Goal: Task Accomplishment & Management: Use online tool/utility

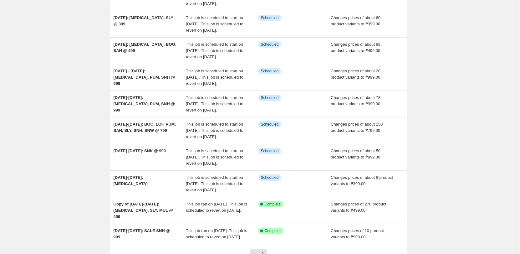
scroll to position [63, 0]
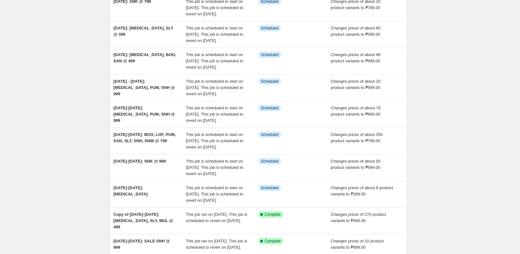
click at [56, 21] on div "NA Bulk Price Editor. This page is ready NA Bulk Price Editor Add new price [ME…" at bounding box center [258, 126] width 517 height 379
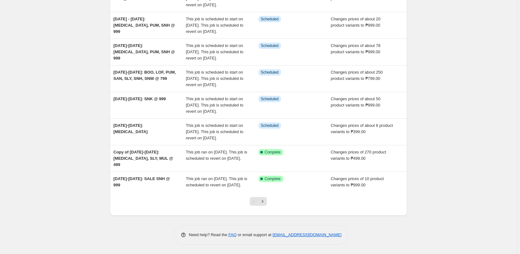
scroll to position [157, 0]
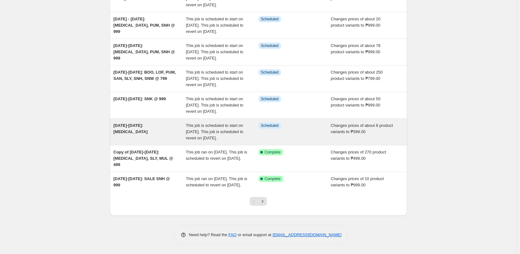
click at [143, 141] on div "[DATE]-[DATE]: [MEDICAL_DATA]" at bounding box center [150, 131] width 73 height 19
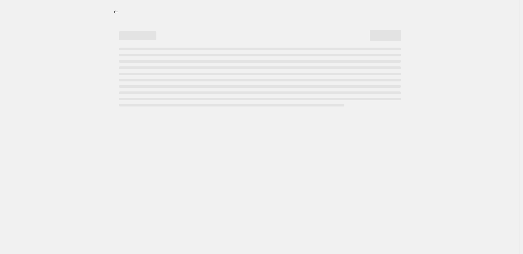
select select "no_change"
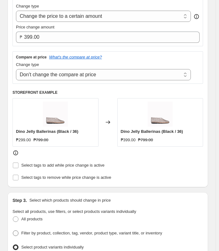
scroll to position [157, 0]
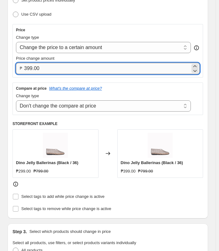
click at [86, 66] on input "399.00" at bounding box center [107, 68] width 166 height 11
type input "3"
type input "299.00"
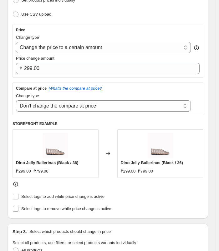
click at [171, 28] on div "Price" at bounding box center [108, 30] width 184 height 5
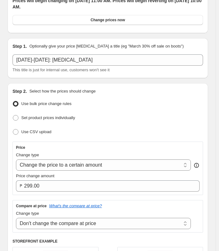
scroll to position [0, 0]
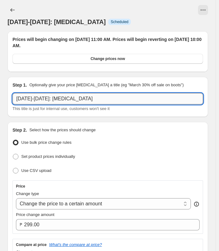
click at [91, 96] on input "[DATE]-[DATE]: [MEDICAL_DATA]" at bounding box center [108, 98] width 191 height 11
type input "[DATE]-[DATE]: [MEDICAL_DATA] @ 299"
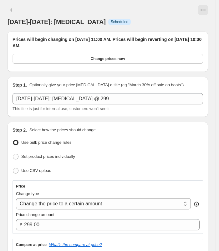
click at [164, 7] on div at bounding box center [118, 10] width 179 height 10
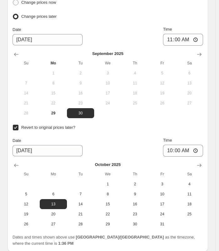
scroll to position [777, 0]
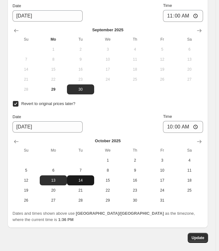
click at [78, 176] on button "14" at bounding box center [80, 181] width 27 height 10
type input "[DATE]"
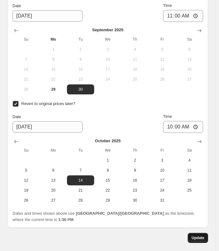
click at [196, 236] on span "Update" at bounding box center [198, 238] width 13 height 5
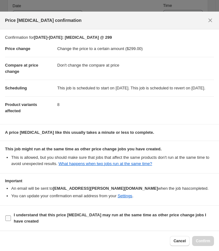
click at [60, 213] on b "I understand that this price [MEDICAL_DATA] may run at the same time as other p…" at bounding box center [110, 218] width 193 height 11
click at [11, 216] on input "I understand that this price [MEDICAL_DATA] may run at the same time as other p…" at bounding box center [8, 219] width 6 height 6
checkbox input "true"
click at [211, 243] on button "Confirm" at bounding box center [203, 241] width 22 height 10
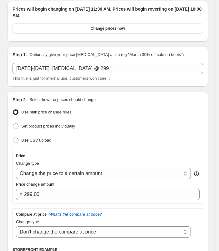
scroll to position [0, 0]
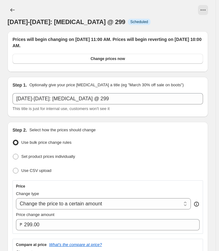
click at [11, 8] on icon "Price change jobs" at bounding box center [12, 10] width 6 height 6
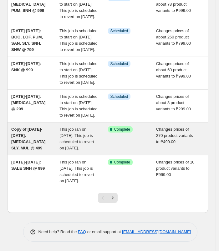
scroll to position [206, 0]
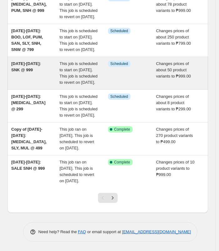
click at [38, 86] on div "[DATE]-[DATE]: SNK @ 999" at bounding box center [35, 73] width 48 height 25
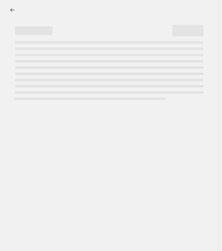
select select "no_change"
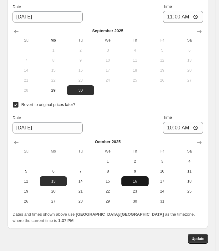
scroll to position [814, 0]
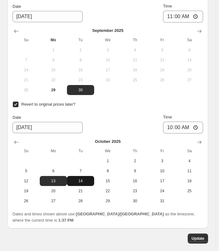
click at [74, 179] on span "14" at bounding box center [81, 181] width 22 height 5
type input "[DATE]"
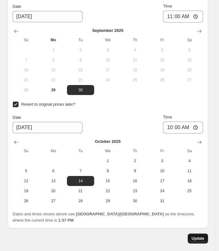
click at [202, 236] on span "Update" at bounding box center [198, 238] width 13 height 5
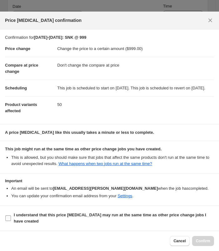
click at [45, 218] on span "I understand that this price [MEDICAL_DATA] may run at the same time as other p…" at bounding box center [114, 218] width 200 height 13
click at [11, 218] on input "I understand that this price [MEDICAL_DATA] may run at the same time as other p…" at bounding box center [8, 219] width 6 height 6
checkbox input "true"
click at [204, 244] on button "Confirm" at bounding box center [203, 241] width 22 height 10
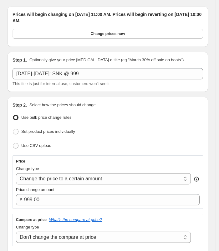
scroll to position [0, 0]
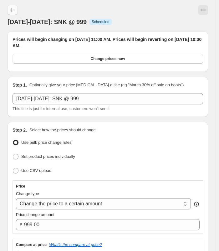
click at [8, 9] on button "Price change jobs" at bounding box center [13, 10] width 10 height 10
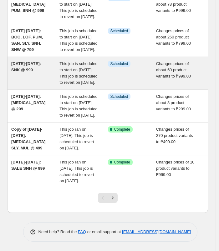
scroll to position [188, 0]
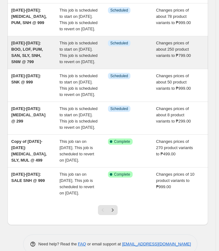
click at [20, 64] on span "[DATE]-[DATE]: BOO, LOF, PUM, SAN, SLY, SNH, SNW @ 799" at bounding box center [27, 52] width 32 height 23
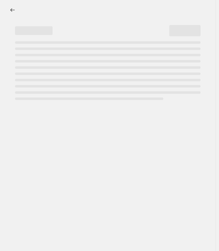
select select "no_change"
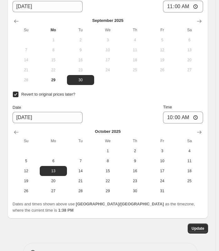
scroll to position [798, 0]
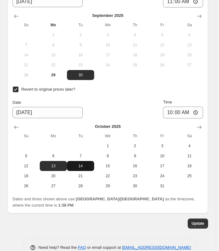
click at [80, 164] on span "14" at bounding box center [81, 166] width 22 height 5
type input "[DATE]"
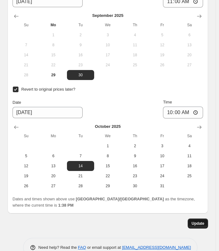
click at [208, 219] on button "Update" at bounding box center [198, 224] width 20 height 10
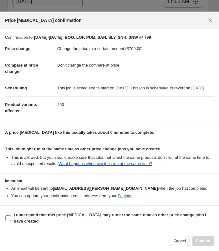
click at [45, 217] on b "I understand that this price [MEDICAL_DATA] may run at the same time as other p…" at bounding box center [110, 218] width 193 height 11
click at [11, 217] on input "I understand that this price [MEDICAL_DATA] may run at the same time as other p…" at bounding box center [8, 219] width 6 height 6
checkbox input "true"
click at [207, 241] on span "Confirm" at bounding box center [203, 241] width 14 height 5
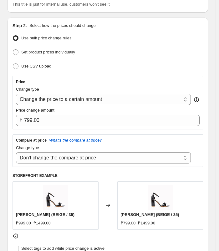
scroll to position [0, 0]
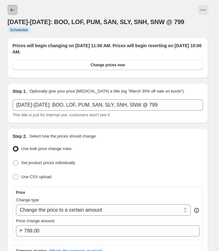
click at [12, 7] on button "Price change jobs" at bounding box center [13, 10] width 10 height 10
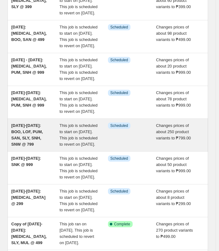
scroll to position [94, 0]
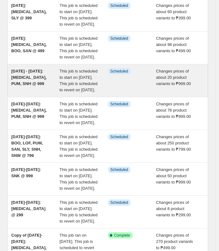
click at [36, 93] on div "[DATE] - [DATE]: [MEDICAL_DATA], PUM, SNH @ 999" at bounding box center [35, 80] width 48 height 25
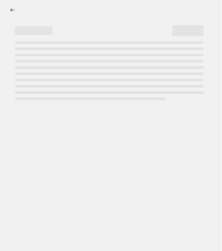
select select "no_change"
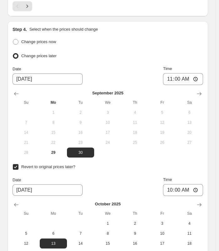
scroll to position [783, 0]
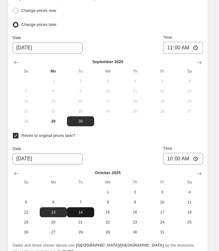
click at [73, 208] on button "14" at bounding box center [80, 213] width 27 height 10
type input "[DATE]"
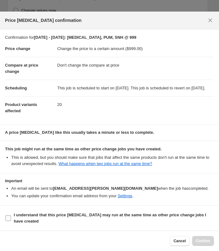
click at [24, 221] on b "I understand that this price [MEDICAL_DATA] may run at the same time as other p…" at bounding box center [110, 218] width 193 height 11
click at [11, 221] on input "I understand that this price [MEDICAL_DATA] may run at the same time as other p…" at bounding box center [8, 219] width 6 height 6
checkbox input "true"
click at [204, 244] on button "Confirm" at bounding box center [203, 241] width 22 height 10
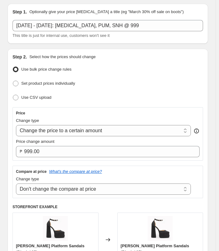
scroll to position [0, 0]
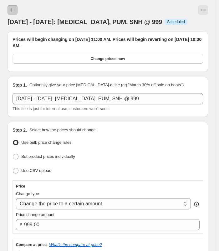
click at [8, 12] on button "Price change jobs" at bounding box center [13, 10] width 10 height 10
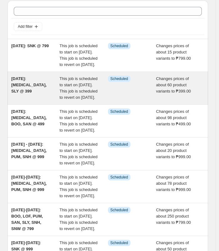
scroll to position [31, 0]
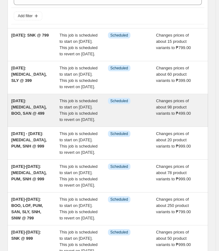
click at [35, 123] on div "[DATE]: [MEDICAL_DATA], BOO, SAN @ 499" at bounding box center [35, 110] width 48 height 25
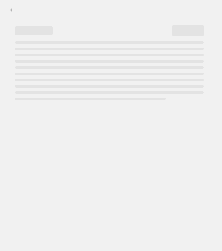
select select "no_change"
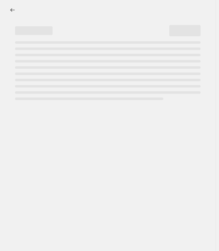
select select "no_change"
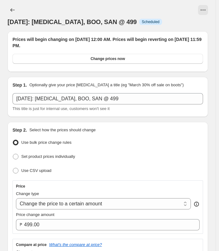
click at [108, 1] on div "[DATE]: [MEDICAL_DATA], BOO, SAN @ 499. This page is ready [DATE]: [MEDICAL_DAT…" at bounding box center [108, 15] width 201 height 31
click at [13, 8] on icon "Price change jobs" at bounding box center [12, 10] width 6 height 6
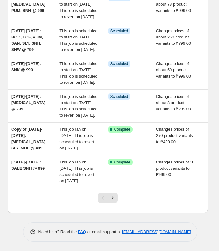
scroll to position [219, 0]
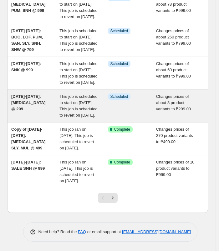
click at [33, 119] on div "[DATE]-[DATE]: [MEDICAL_DATA] @ 299" at bounding box center [35, 106] width 48 height 25
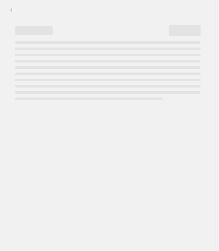
select select "no_change"
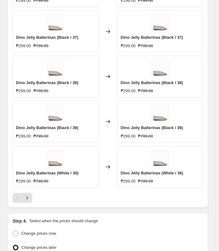
scroll to position [532, 0]
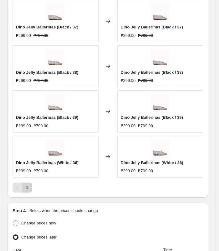
click at [22, 183] on button "Next" at bounding box center [27, 188] width 10 height 10
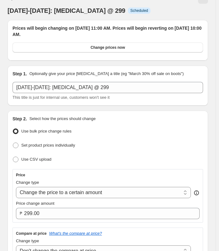
scroll to position [0, 0]
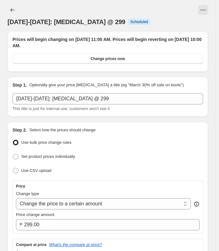
click at [8, 9] on button "Price change jobs" at bounding box center [13, 10] width 10 height 10
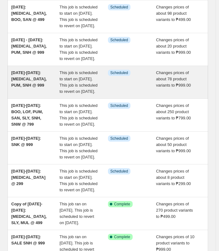
scroll to position [250, 0]
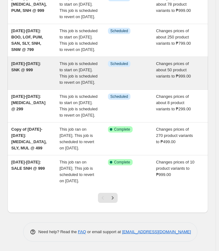
click at [38, 68] on div "[DATE]-[DATE]: SNK @ 999" at bounding box center [35, 73] width 48 height 25
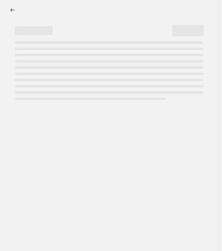
select select "no_change"
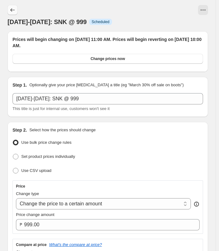
click at [12, 8] on icon "Price change jobs" at bounding box center [12, 10] width 6 height 6
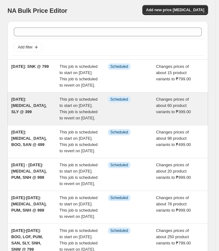
click at [49, 121] on div "[DATE]: [MEDICAL_DATA], SLY @ 399" at bounding box center [35, 108] width 48 height 25
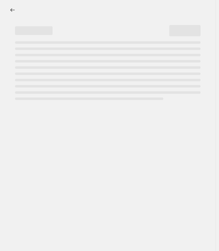
select select "no_change"
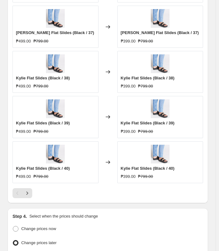
scroll to position [564, 0]
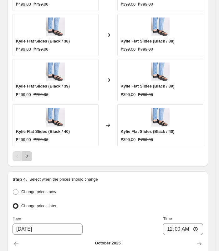
click at [26, 153] on icon "Next" at bounding box center [27, 156] width 6 height 6
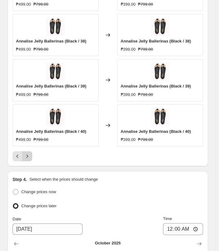
click at [26, 153] on icon "Next" at bounding box center [27, 156] width 6 height 6
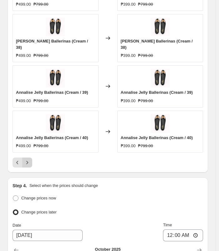
click at [26, 160] on icon "Next" at bounding box center [27, 163] width 6 height 6
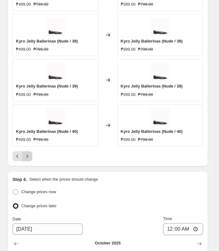
click at [30, 155] on icon "Next" at bounding box center [27, 156] width 6 height 6
click at [16, 154] on icon "Previous" at bounding box center [17, 156] width 6 height 6
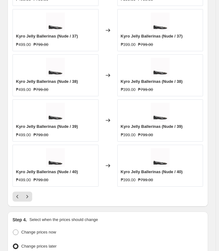
scroll to position [532, 0]
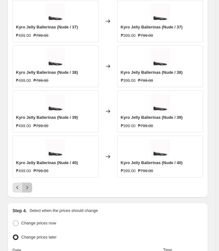
click at [26, 185] on icon "Next" at bounding box center [27, 188] width 6 height 6
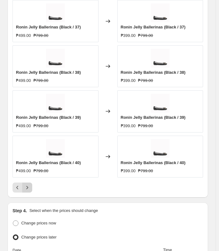
click at [26, 185] on icon "Next" at bounding box center [27, 188] width 6 height 6
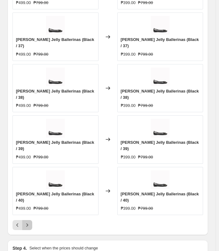
click at [26, 222] on icon "Next" at bounding box center [27, 225] width 6 height 6
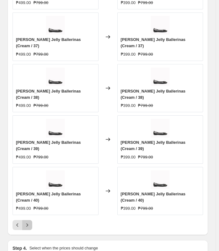
click at [28, 222] on icon "Next" at bounding box center [27, 225] width 6 height 6
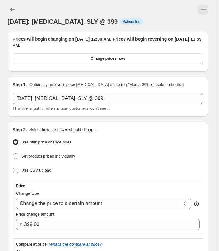
scroll to position [0, 0]
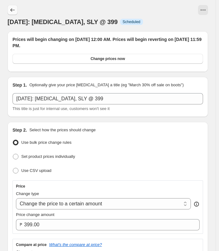
click at [15, 8] on icon "Price change jobs" at bounding box center [12, 10] width 6 height 6
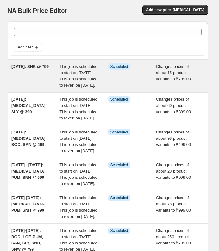
click at [47, 83] on div "[DATE]: SNK @ 799" at bounding box center [35, 76] width 48 height 25
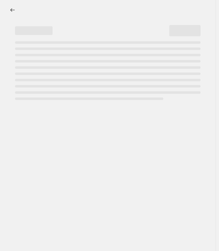
select select "no_change"
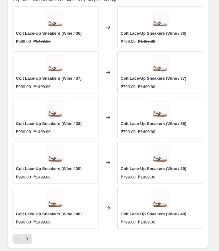
scroll to position [501, 0]
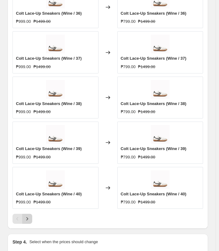
click at [29, 217] on icon "Next" at bounding box center [27, 219] width 6 height 6
click at [29, 217] on div "Pagination" at bounding box center [27, 219] width 10 height 10
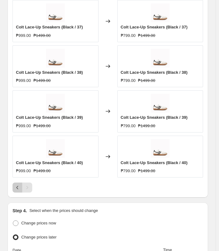
click at [19, 185] on icon "Previous" at bounding box center [17, 188] width 6 height 6
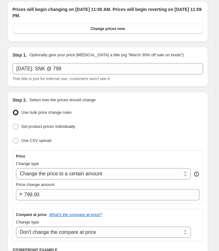
scroll to position [0, 0]
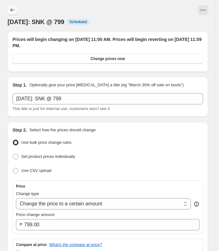
click at [14, 8] on icon "Price change jobs" at bounding box center [12, 10] width 6 height 6
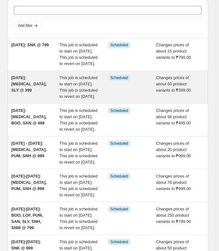
scroll to position [31, 0]
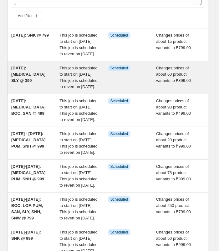
click at [43, 85] on div "[DATE]: [MEDICAL_DATA], SLY @ 399" at bounding box center [35, 77] width 48 height 25
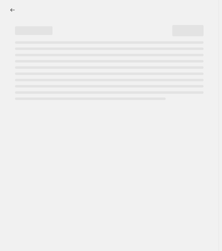
select select "no_change"
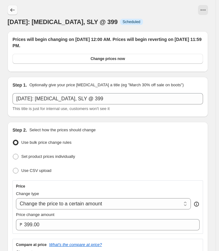
click at [10, 12] on icon "Price change jobs" at bounding box center [12, 10] width 6 height 6
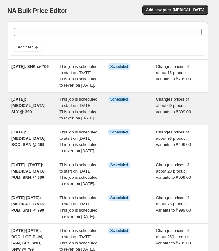
click at [39, 121] on div "[DATE]: [MEDICAL_DATA], SLY @ 399" at bounding box center [35, 108] width 48 height 25
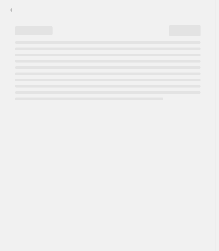
select select "no_change"
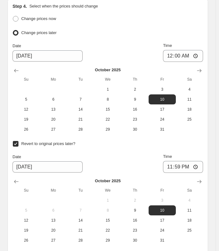
scroll to position [735, 0]
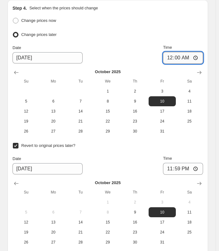
click at [170, 56] on input "00:00" at bounding box center [183, 58] width 40 height 12
type input "11:00"
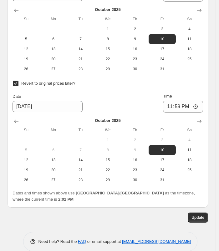
scroll to position [798, 0]
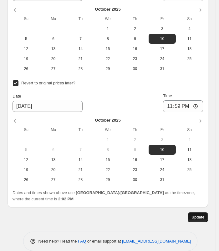
click at [206, 213] on button "Update" at bounding box center [198, 218] width 20 height 10
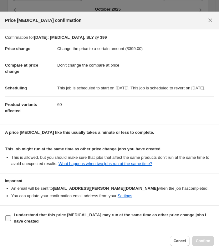
click at [63, 214] on b "I understand that this price [MEDICAL_DATA] may run at the same time as other p…" at bounding box center [110, 218] width 193 height 11
click at [11, 216] on input "I understand that this price [MEDICAL_DATA] may run at the same time as other p…" at bounding box center [8, 219] width 6 height 6
checkbox input "true"
click at [206, 238] on button "Confirm" at bounding box center [203, 241] width 22 height 10
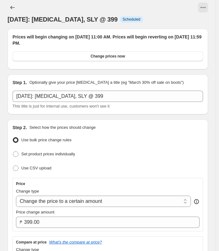
scroll to position [0, 0]
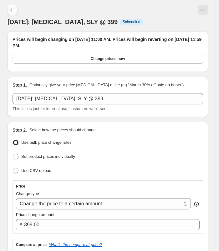
click at [13, 11] on icon "Price change jobs" at bounding box center [12, 10] width 6 height 6
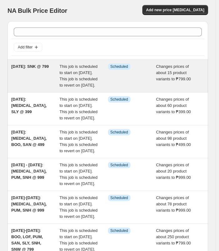
click at [55, 76] on div "[DATE]: SNK @ 799" at bounding box center [35, 76] width 48 height 25
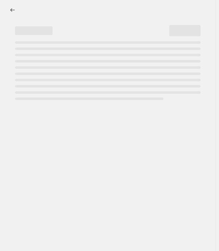
select select "no_change"
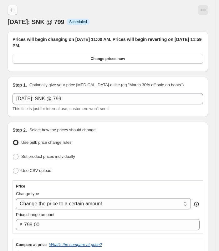
click at [14, 8] on icon "Price change jobs" at bounding box center [12, 10] width 6 height 6
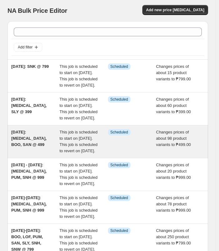
scroll to position [31, 0]
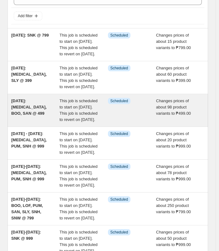
click at [40, 123] on div "[DATE]: [MEDICAL_DATA], BOO, SAN @ 499" at bounding box center [35, 110] width 48 height 25
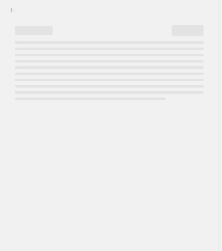
select select "no_change"
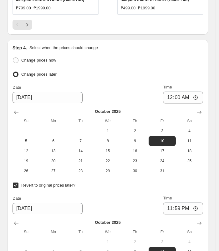
scroll to position [720, 0]
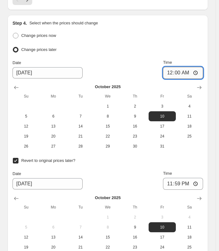
click at [171, 73] on input "00:00" at bounding box center [183, 73] width 40 height 12
type input "11:00"
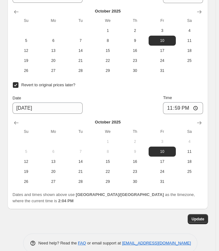
scroll to position [798, 0]
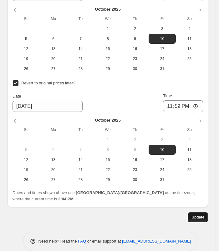
click at [199, 215] on span "Update" at bounding box center [198, 217] width 13 height 5
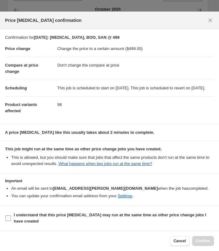
click at [59, 215] on b "I understand that this price [MEDICAL_DATA] may run at the same time as other p…" at bounding box center [110, 218] width 193 height 11
click at [11, 216] on input "I understand that this price [MEDICAL_DATA] may run at the same time as other p…" at bounding box center [8, 219] width 6 height 6
checkbox input "true"
click at [202, 243] on span "Confirm" at bounding box center [203, 241] width 14 height 5
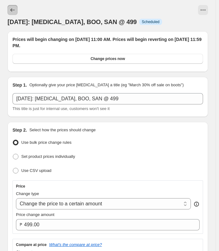
click at [13, 7] on button "Price change jobs" at bounding box center [13, 10] width 10 height 10
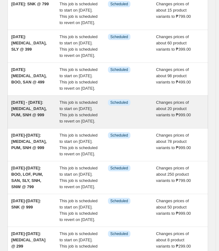
scroll to position [94, 0]
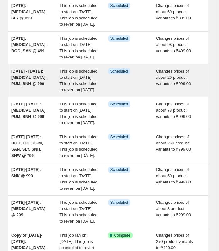
click at [38, 93] on div "[DATE] - [DATE]: [MEDICAL_DATA], PUM, SNH @ 999" at bounding box center [35, 80] width 48 height 25
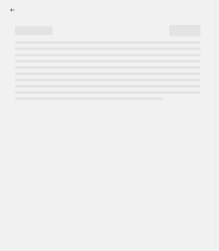
select select "no_change"
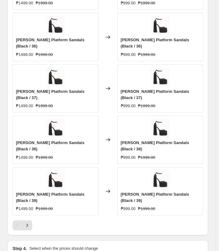
scroll to position [532, 0]
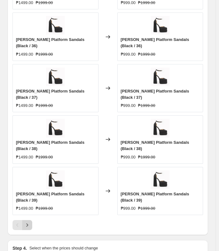
click at [29, 222] on icon "Next" at bounding box center [27, 225] width 6 height 6
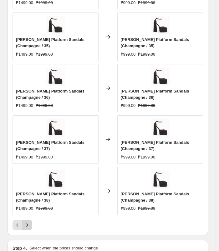
click at [30, 220] on button "Next" at bounding box center [27, 225] width 10 height 10
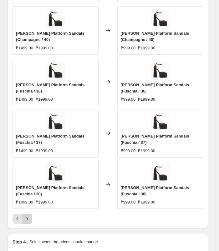
click at [28, 216] on icon "Next" at bounding box center [27, 219] width 6 height 6
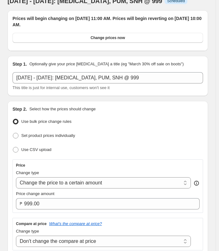
scroll to position [0, 0]
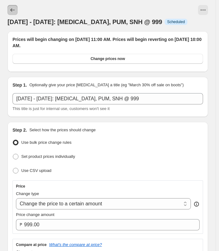
click at [9, 7] on button "Price change jobs" at bounding box center [13, 10] width 10 height 10
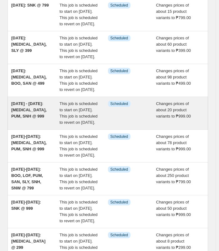
scroll to position [63, 0]
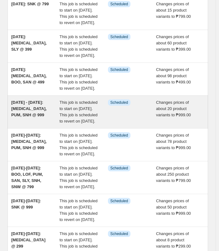
click at [31, 125] on div "[DATE] - [DATE]: [MEDICAL_DATA], PUM, SNH @ 999" at bounding box center [35, 112] width 48 height 25
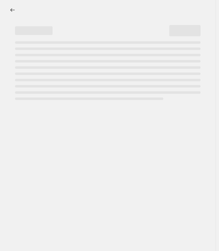
select select "no_change"
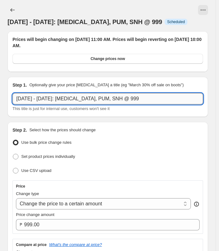
click at [57, 101] on input "[DATE] - [DATE]: [MEDICAL_DATA], PUM, SNH @ 999" at bounding box center [108, 98] width 191 height 11
drag, startPoint x: 52, startPoint y: 98, endPoint x: 87, endPoint y: 96, distance: 35.1
click at [87, 96] on input "[DATE] - [DATE]: [MEDICAL_DATA], PUM, SNH @ 999" at bounding box center [108, 98] width 191 height 11
type input "Sep 30 - Oct 13: MADDOX @ 999"
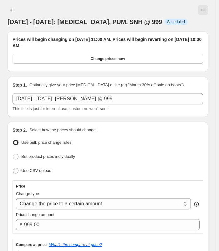
click at [162, 10] on div at bounding box center [118, 10] width 179 height 10
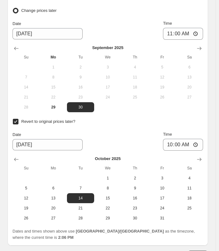
scroll to position [798, 0]
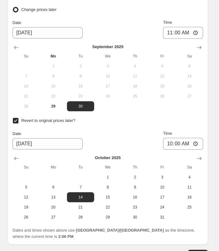
click at [198, 251] on span "Update" at bounding box center [198, 255] width 13 height 5
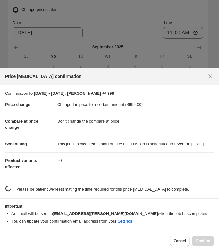
scroll to position [0, 0]
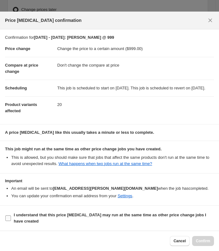
click at [59, 217] on b "I understand that this price [MEDICAL_DATA] may run at the same time as other p…" at bounding box center [110, 218] width 193 height 11
click at [11, 217] on input "I understand that this price [MEDICAL_DATA] may run at the same time as other p…" at bounding box center [8, 219] width 6 height 6
checkbox input "true"
click at [211, 242] on button "Confirm" at bounding box center [203, 241] width 22 height 10
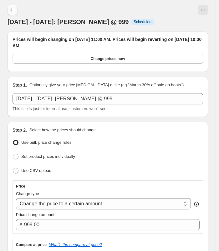
click at [8, 11] on button "Price change jobs" at bounding box center [13, 10] width 10 height 10
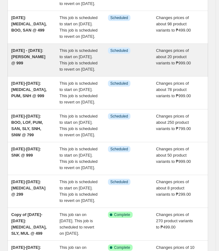
scroll to position [125, 0]
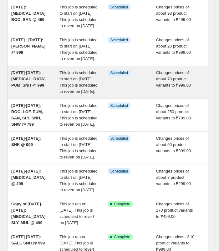
click at [43, 95] on div "[DATE]-[DATE]: [MEDICAL_DATA], PUM, SNH @ 999" at bounding box center [35, 82] width 48 height 25
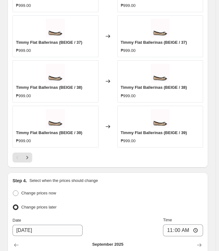
scroll to position [564, 0]
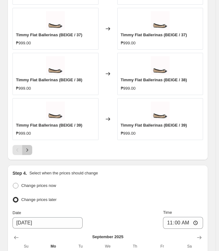
click at [30, 147] on icon "Next" at bounding box center [27, 150] width 6 height 6
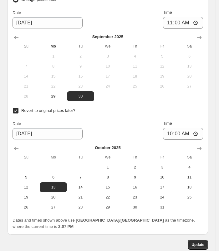
scroll to position [751, 0]
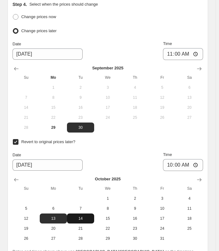
click at [85, 216] on span "14" at bounding box center [81, 218] width 22 height 5
type input "[DATE]"
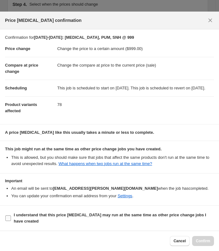
click at [83, 219] on span "I understand that this price [MEDICAL_DATA] may run at the same time as other p…" at bounding box center [114, 218] width 200 height 13
click at [11, 219] on input "I understand that this price [MEDICAL_DATA] may run at the same time as other p…" at bounding box center [8, 219] width 6 height 6
checkbox input "true"
click at [204, 240] on span "Confirm" at bounding box center [203, 241] width 14 height 5
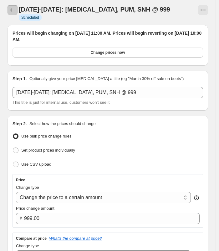
click at [11, 7] on button "Price change jobs" at bounding box center [13, 10] width 10 height 10
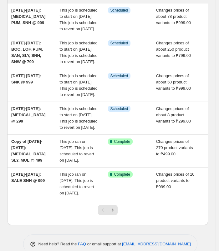
scroll to position [219, 0]
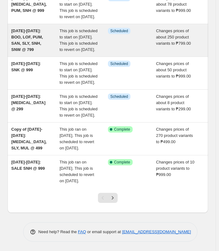
click at [43, 52] on span "[DATE]-[DATE]: BOO, LOF, PUM, SAN, SLY, SNH, SNW @ 799" at bounding box center [27, 39] width 32 height 23
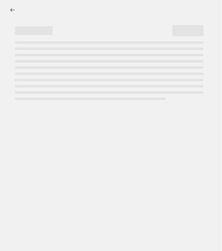
select select "no_change"
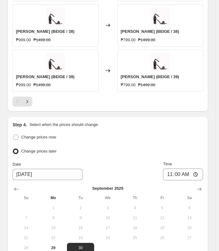
scroll to position [626, 0]
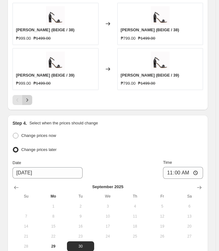
click at [30, 97] on icon "Next" at bounding box center [27, 100] width 6 height 6
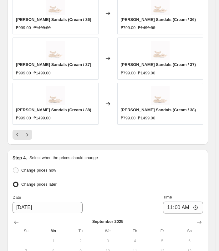
scroll to position [564, 0]
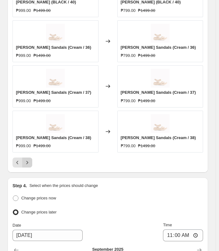
click at [30, 158] on button "Next" at bounding box center [27, 163] width 10 height 10
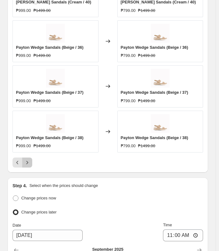
click at [30, 160] on icon "Next" at bounding box center [27, 163] width 6 height 6
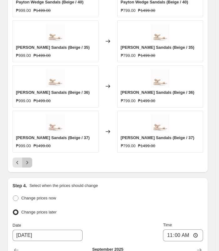
click at [30, 160] on icon "Next" at bounding box center [27, 163] width 6 height 6
click at [26, 159] on button "Next" at bounding box center [27, 163] width 10 height 10
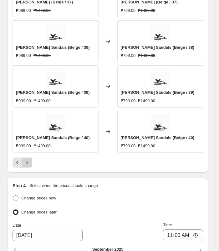
click at [28, 160] on icon "Next" at bounding box center [27, 163] width 6 height 6
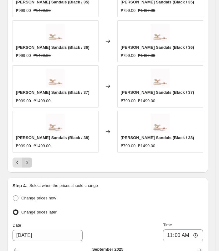
click at [28, 160] on icon "Next" at bounding box center [27, 163] width 6 height 6
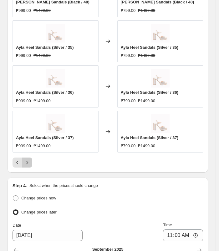
click at [28, 160] on icon "Next" at bounding box center [27, 163] width 6 height 6
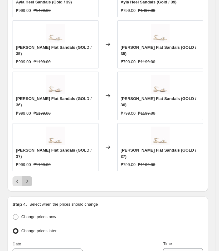
click at [28, 178] on icon "Next" at bounding box center [27, 181] width 6 height 6
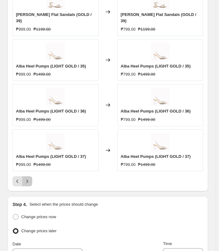
click at [28, 178] on icon "Next" at bounding box center [27, 181] width 6 height 6
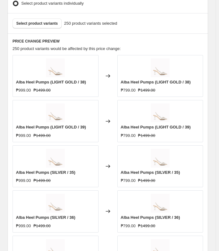
scroll to position [595, 0]
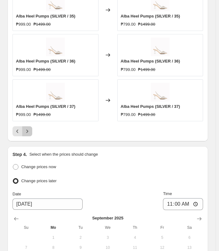
click at [23, 126] on button "Next" at bounding box center [27, 131] width 10 height 10
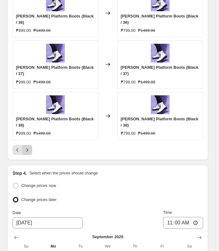
click at [26, 147] on icon "Next" at bounding box center [27, 150] width 6 height 6
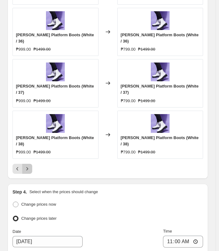
click at [26, 166] on icon "Next" at bounding box center [27, 169] width 6 height 6
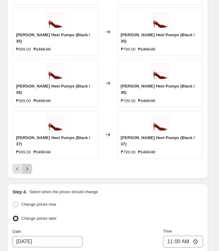
click at [26, 166] on icon "Next" at bounding box center [27, 169] width 6 height 6
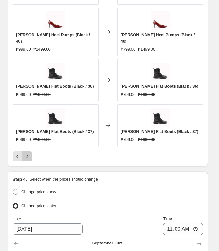
click at [30, 153] on icon "Next" at bounding box center [27, 156] width 6 height 6
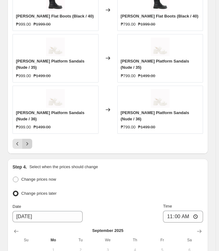
click at [30, 141] on icon "Next" at bounding box center [27, 144] width 6 height 6
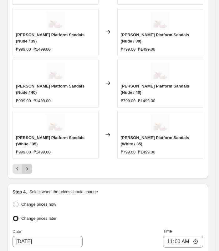
click at [30, 166] on icon "Next" at bounding box center [27, 169] width 6 height 6
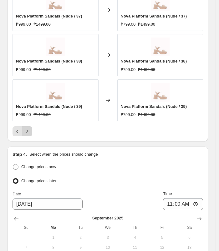
click at [30, 128] on icon "Next" at bounding box center [27, 131] width 6 height 6
click at [28, 128] on icon "Next" at bounding box center [27, 131] width 6 height 6
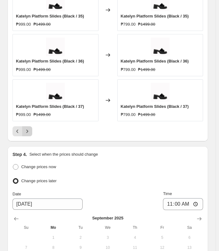
click at [28, 128] on icon "Next" at bounding box center [27, 131] width 6 height 6
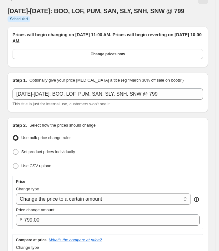
scroll to position [0, 0]
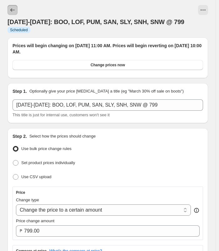
click at [8, 11] on button "Price change jobs" at bounding box center [13, 10] width 10 height 10
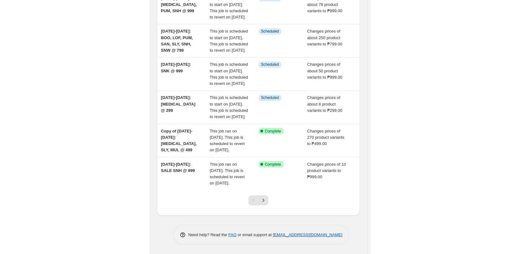
scroll to position [181, 0]
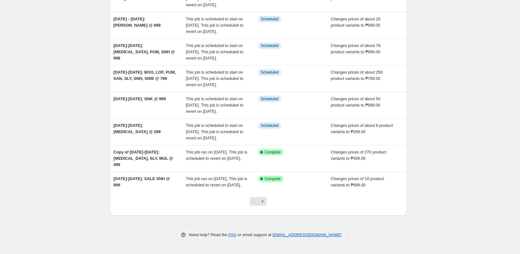
click at [82, 22] on div "NA Bulk Price Editor. This page is ready NA Bulk Price Editor Add new price cha…" at bounding box center [258, 64] width 517 height 379
click at [222, 75] on div "NA Bulk Price Editor. This page is ready NA Bulk Price Editor Add new price cha…" at bounding box center [258, 64] width 517 height 379
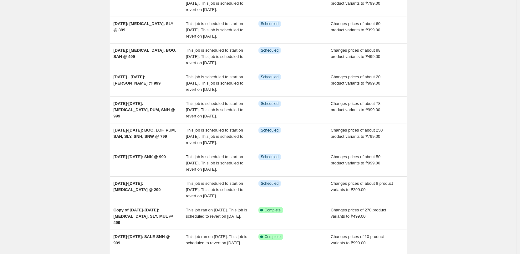
scroll to position [0, 0]
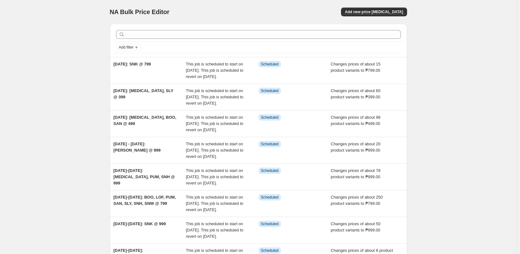
click at [81, 138] on div "NA Bulk Price Editor. This page is ready NA Bulk Price Editor Add new price cha…" at bounding box center [258, 189] width 517 height 379
click at [222, 73] on div "NA Bulk Price Editor. This page is ready NA Bulk Price Editor Add new price cha…" at bounding box center [258, 189] width 517 height 379
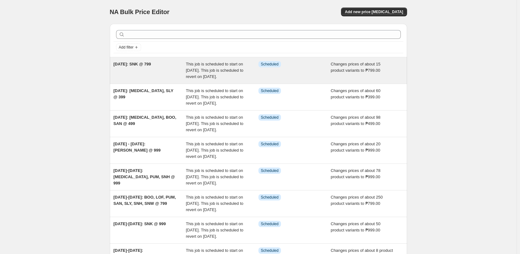
click at [164, 73] on div "[DATE]: SNK @ 799" at bounding box center [150, 70] width 73 height 19
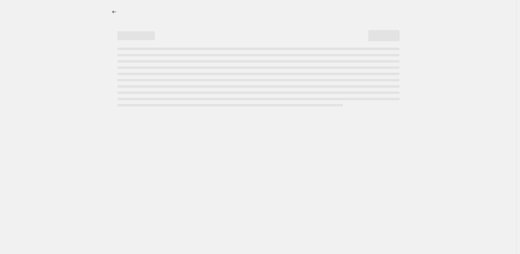
select select "no_change"
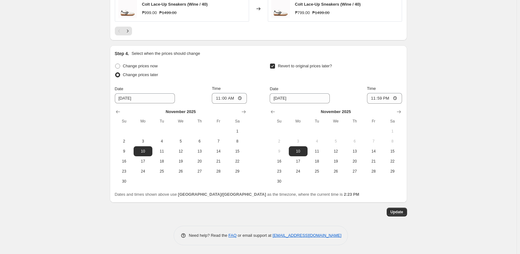
scroll to position [488, 0]
click at [221, 98] on input "11:00" at bounding box center [229, 97] width 35 height 11
type input "00:00"
click at [222, 209] on button "Update" at bounding box center [397, 211] width 20 height 9
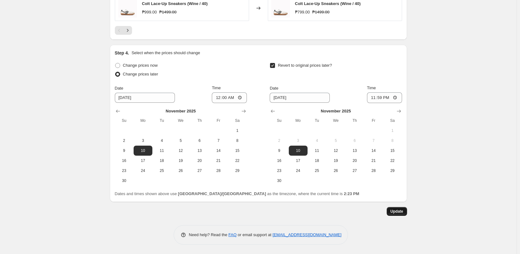
scroll to position [0, 0]
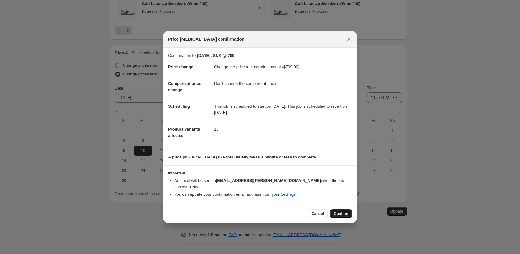
click at [222, 212] on span "Confirm" at bounding box center [341, 213] width 14 height 5
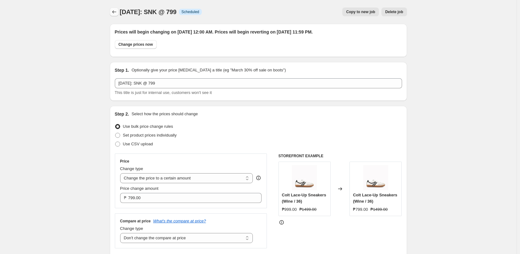
click at [117, 11] on icon "Price change jobs" at bounding box center [114, 12] width 6 height 6
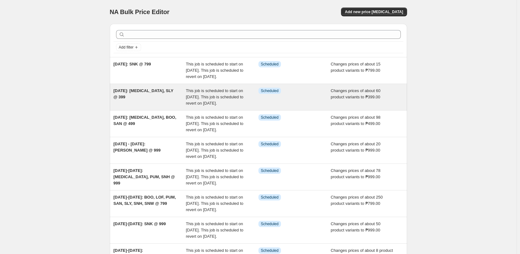
click at [135, 106] on div "[DATE]: [MEDICAL_DATA], SLY @ 399" at bounding box center [150, 97] width 73 height 19
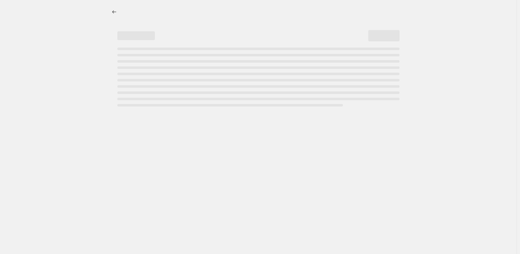
select select "no_change"
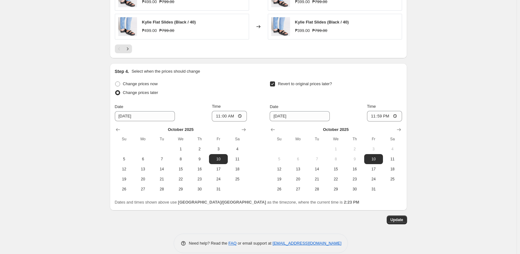
scroll to position [478, 0]
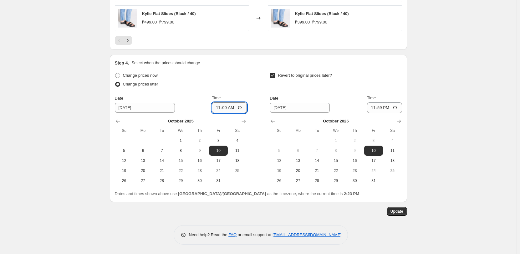
click at [219, 106] on input "11:00" at bounding box center [229, 107] width 35 height 11
type input "00:00"
click at [222, 209] on span "Update" at bounding box center [397, 211] width 13 height 5
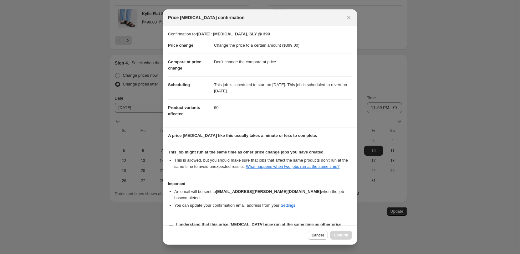
click at [185, 221] on span "I understand that this price [MEDICAL_DATA] may run at the same time as other p…" at bounding box center [264, 227] width 176 height 13
click at [173, 225] on input "I understand that this price [MEDICAL_DATA] may run at the same time as other p…" at bounding box center [170, 227] width 5 height 5
checkbox input "true"
click at [222, 234] on span "Confirm" at bounding box center [341, 235] width 14 height 5
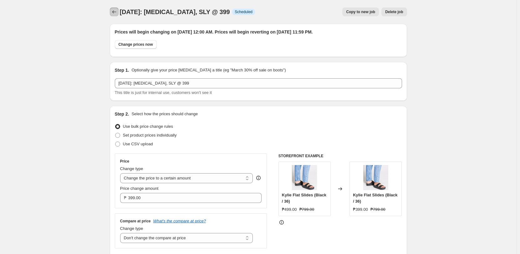
click at [119, 9] on button "Price change jobs" at bounding box center [114, 12] width 9 height 9
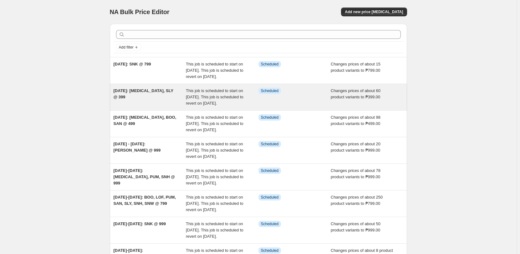
click at [159, 106] on div "[DATE]: [MEDICAL_DATA], SLY @ 399" at bounding box center [150, 97] width 73 height 19
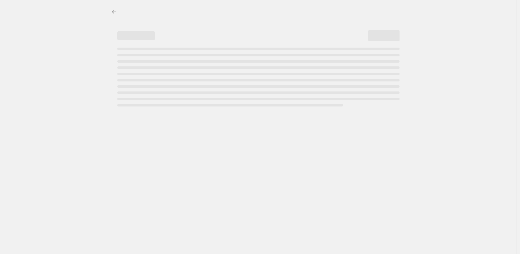
select select "no_change"
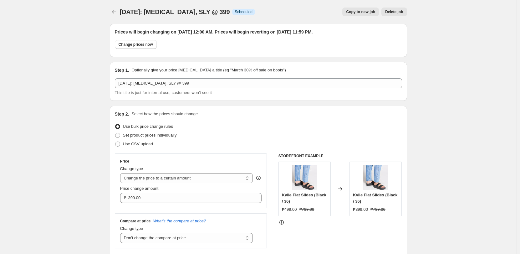
click at [112, 8] on div at bounding box center [115, 12] width 10 height 9
click at [113, 9] on icon "Price change jobs" at bounding box center [114, 12] width 6 height 6
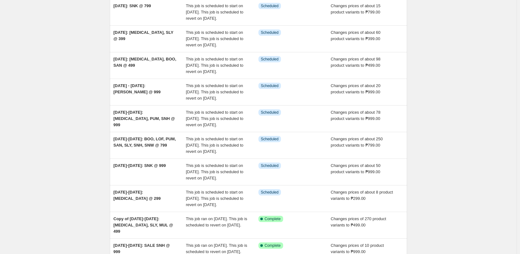
scroll to position [63, 0]
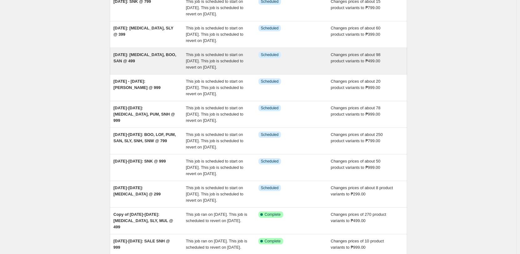
click at [126, 70] on div "[DATE]: [MEDICAL_DATA], BOO, SAN @ 499" at bounding box center [150, 61] width 73 height 19
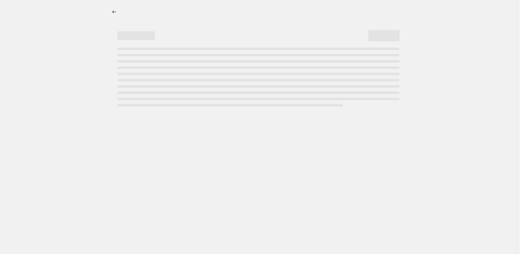
select select "no_change"
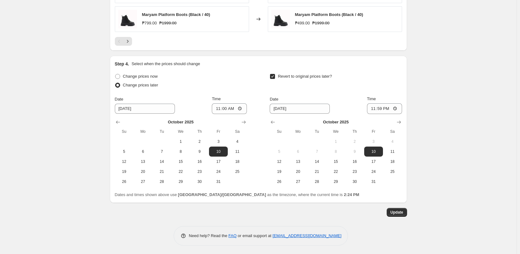
scroll to position [478, 0]
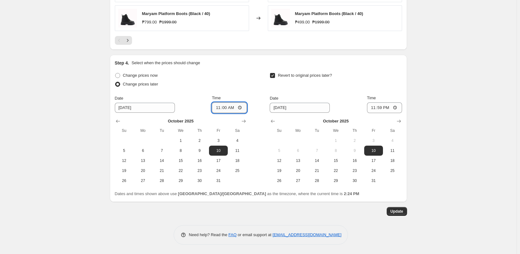
click at [216, 108] on input "11:00" at bounding box center [229, 107] width 35 height 11
type input "00:00"
click at [222, 209] on span "Update" at bounding box center [397, 211] width 13 height 5
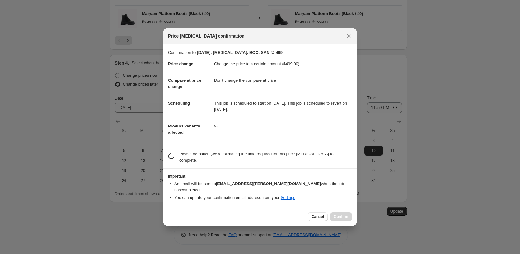
scroll to position [0, 0]
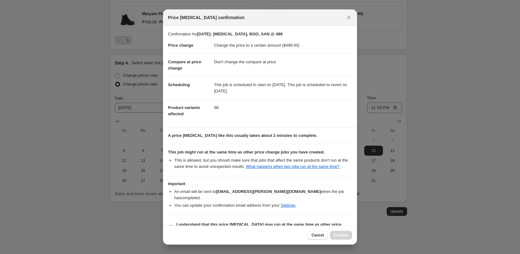
click at [202, 222] on b "I understand that this price [MEDICAL_DATA] may run at the same time as other p…" at bounding box center [258, 227] width 165 height 11
click at [173, 225] on input "I understand that this price [MEDICAL_DATA] may run at the same time as other p…" at bounding box center [170, 227] width 5 height 5
checkbox input "true"
click at [222, 237] on span "Confirm" at bounding box center [341, 235] width 14 height 5
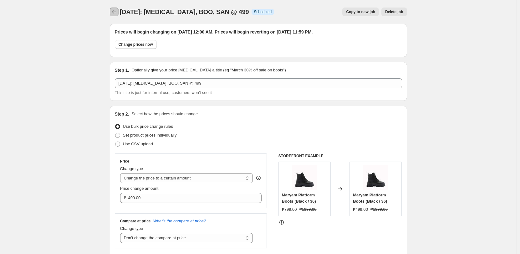
click at [112, 11] on button "Price change jobs" at bounding box center [114, 12] width 9 height 9
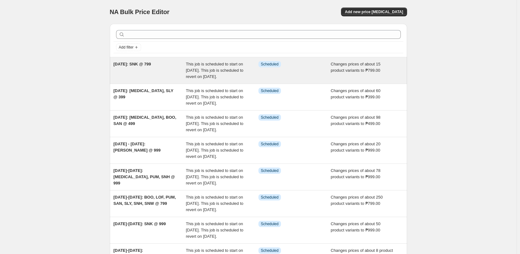
click at [149, 77] on div "[DATE]: SNK @ 799" at bounding box center [150, 70] width 73 height 19
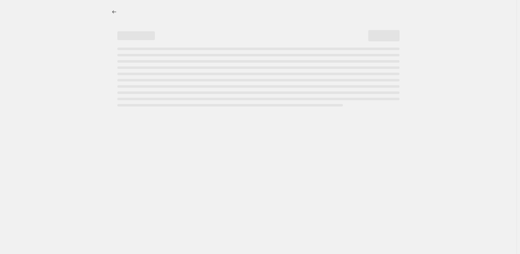
select select "no_change"
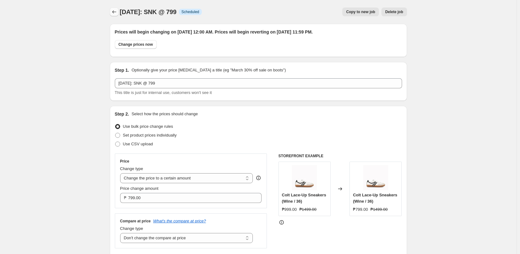
click at [111, 10] on button "Price change jobs" at bounding box center [114, 12] width 9 height 9
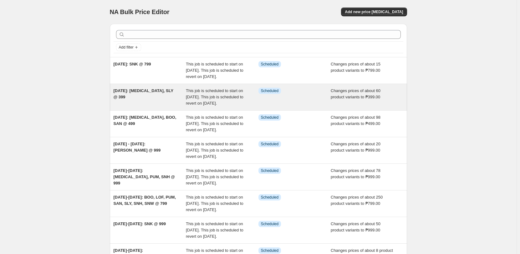
click at [145, 102] on div "[DATE]: [MEDICAL_DATA], SLY @ 399" at bounding box center [150, 97] width 73 height 19
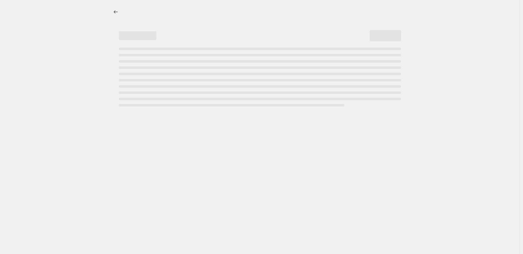
select select "no_change"
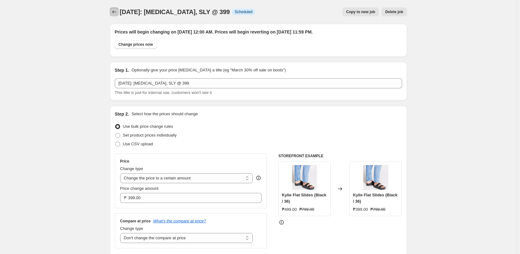
click at [113, 14] on icon "Price change jobs" at bounding box center [114, 12] width 6 height 6
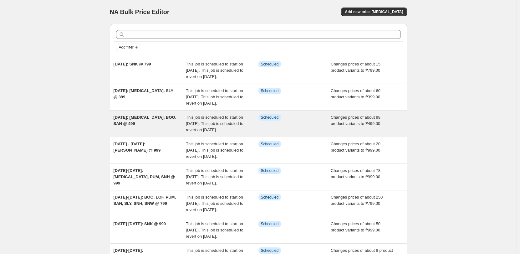
click at [142, 133] on div "[DATE]: [MEDICAL_DATA], BOO, SAN @ 499" at bounding box center [150, 123] width 73 height 19
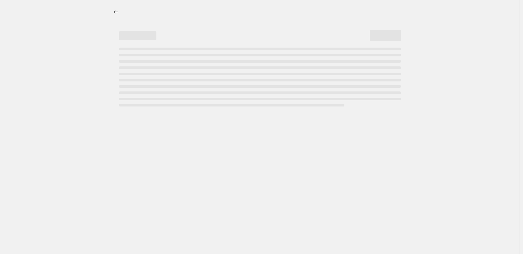
select select "no_change"
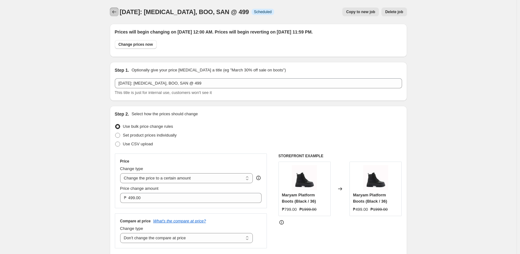
click at [115, 13] on icon "Price change jobs" at bounding box center [114, 12] width 6 height 6
